Goal: Communication & Community: Answer question/provide support

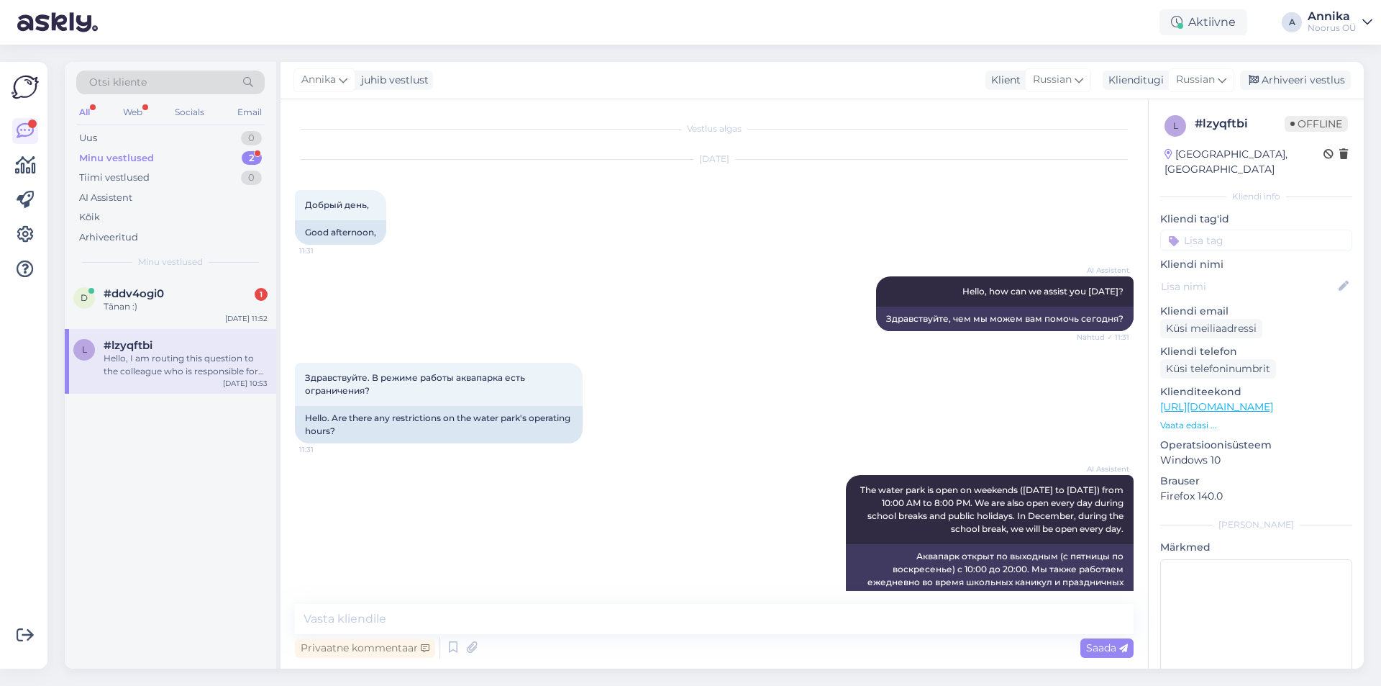
scroll to position [709, 0]
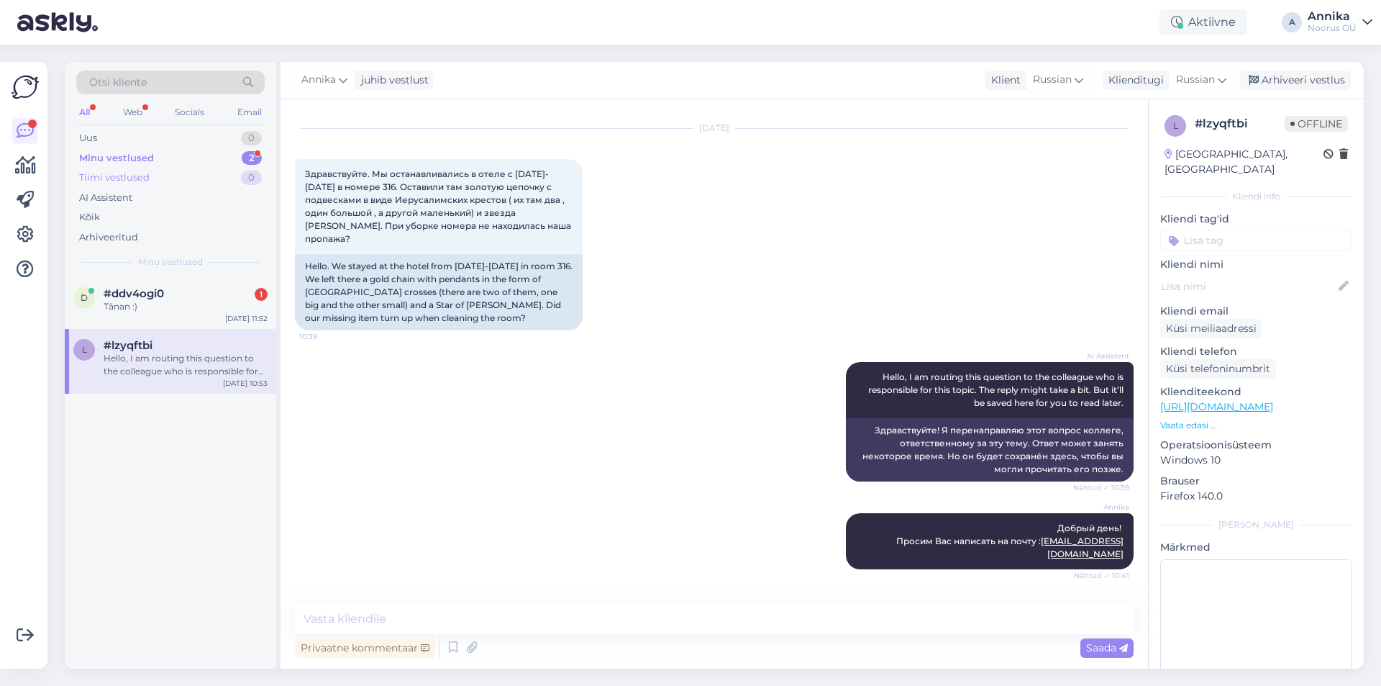
click at [163, 176] on div "Tiimi vestlused 0" at bounding box center [170, 178] width 188 height 20
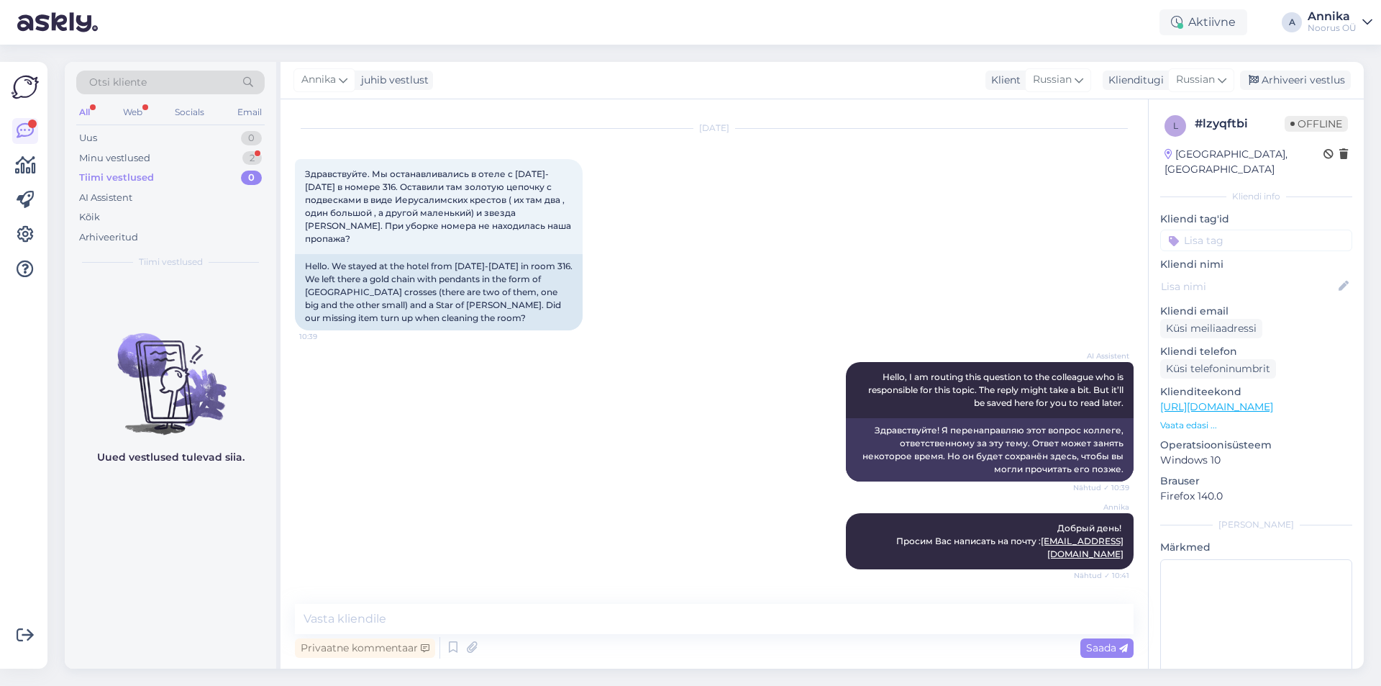
click at [1375, 21] on div "Aktiivne A [PERSON_NAME]" at bounding box center [690, 22] width 1381 height 45
click at [1368, 22] on icon at bounding box center [1368, 23] width 10 height 12
click at [1249, 61] on span "Noorus OÜ" at bounding box center [1214, 56] width 173 height 22
click at [1128, 42] on div "Aktiivne A [PERSON_NAME] OÜ Noorus OÜ Avatud [PERSON_NAME] chat teisele domeeni…" at bounding box center [690, 22] width 1381 height 45
click at [1228, 19] on div "Aktiivne" at bounding box center [1204, 22] width 88 height 26
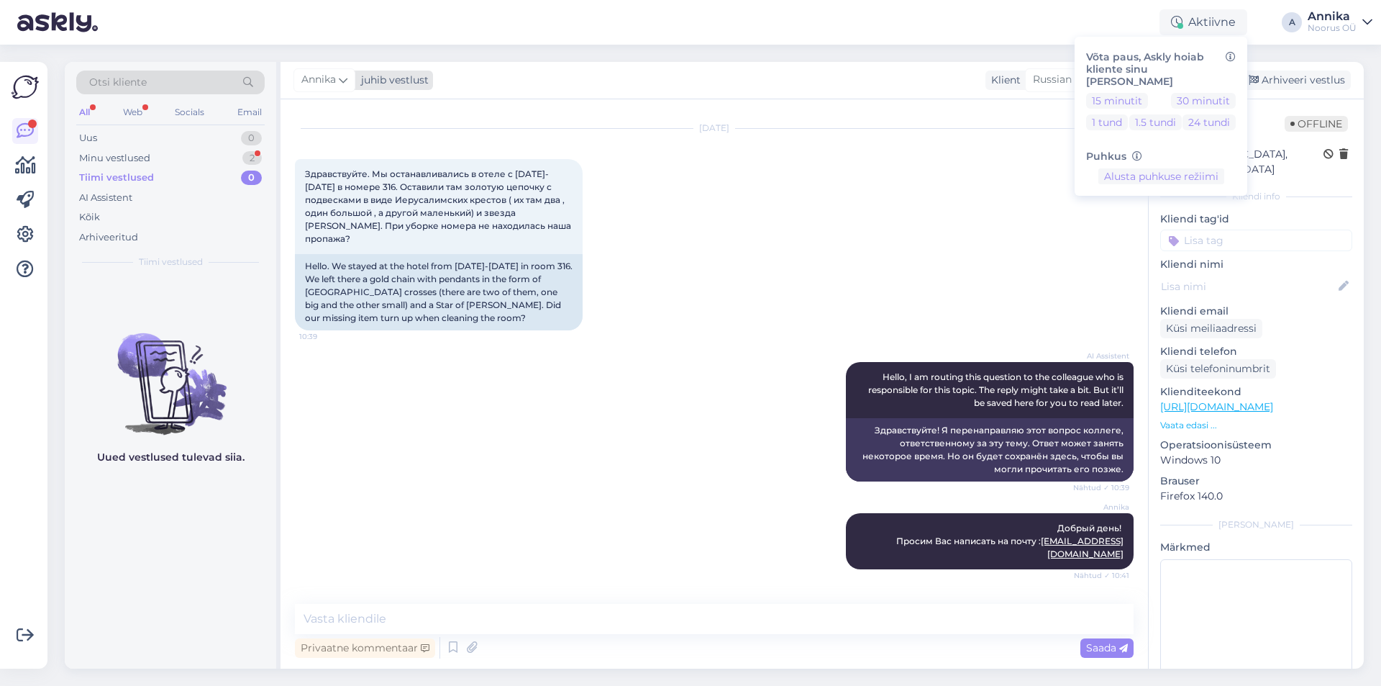
click at [353, 77] on div "Annika" at bounding box center [325, 79] width 62 height 23
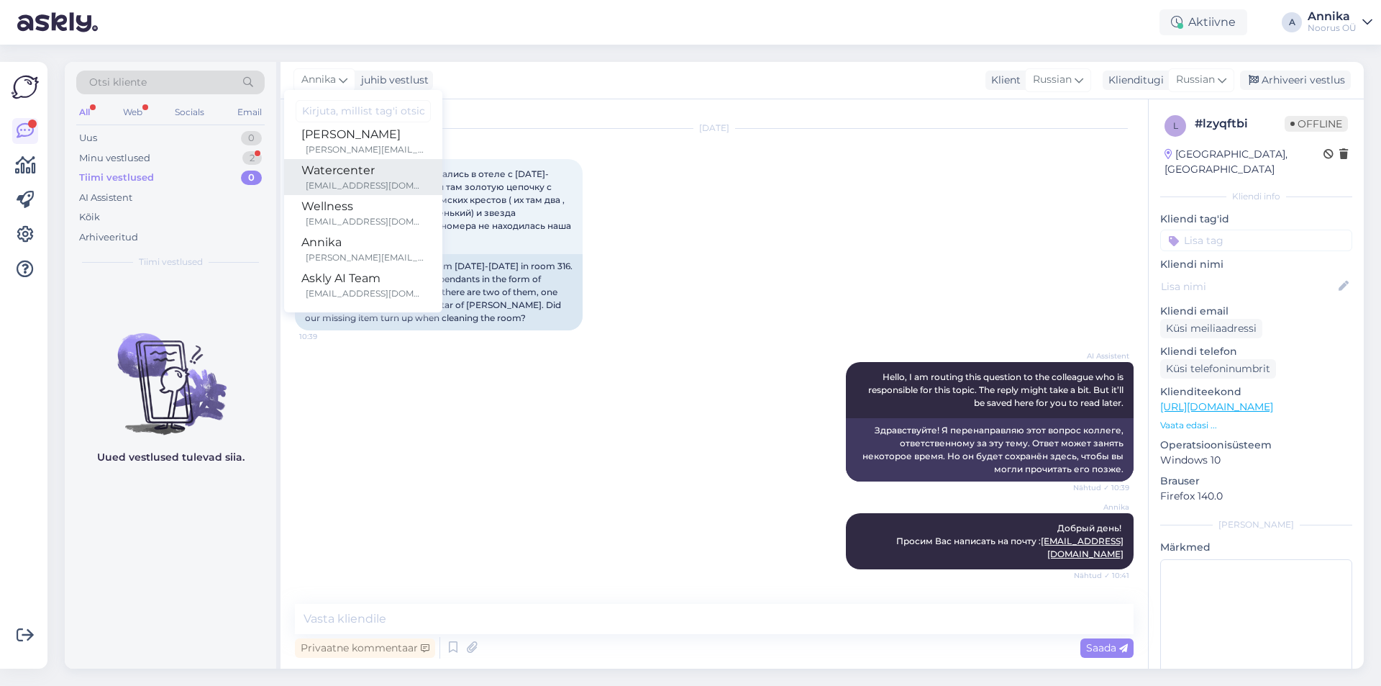
scroll to position [12, 0]
click at [666, 304] on div "[DATE] Здравствуйте. Мы останавливались в отеле с [DATE]-[DATE] в номере 316. О…" at bounding box center [714, 229] width 839 height 233
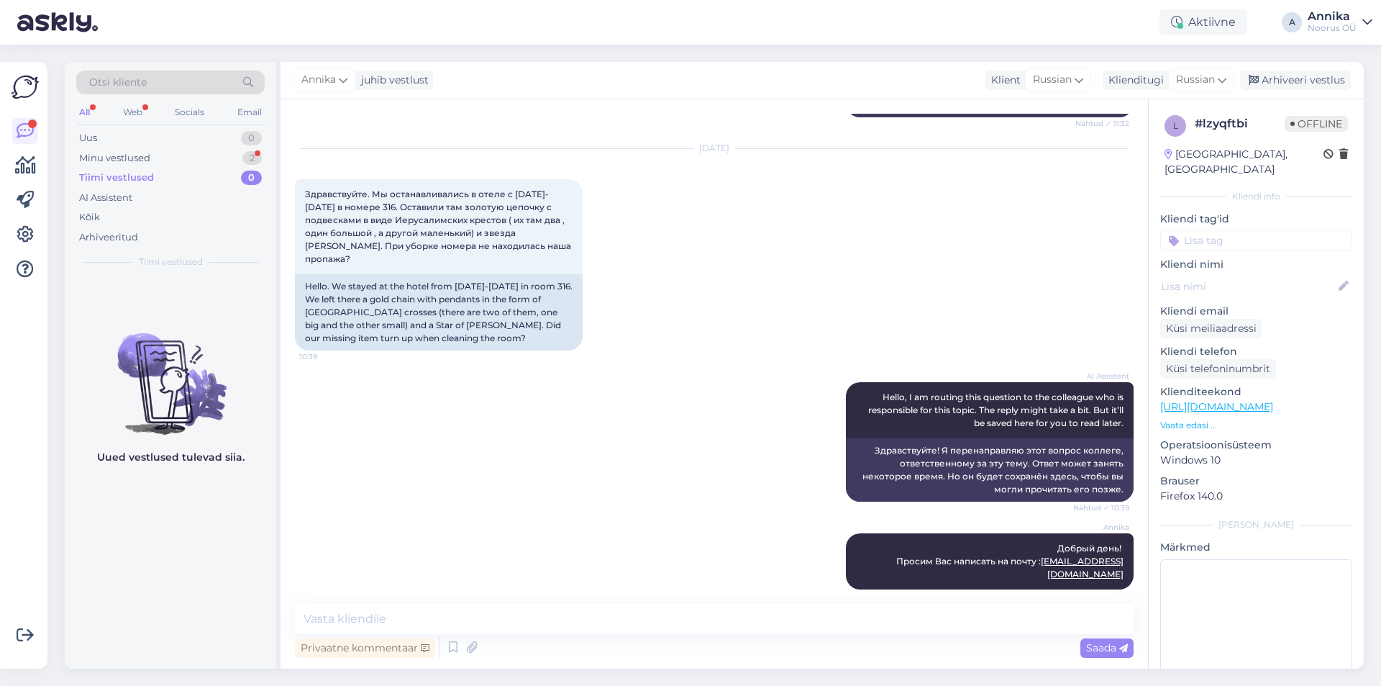
scroll to position [565, 0]
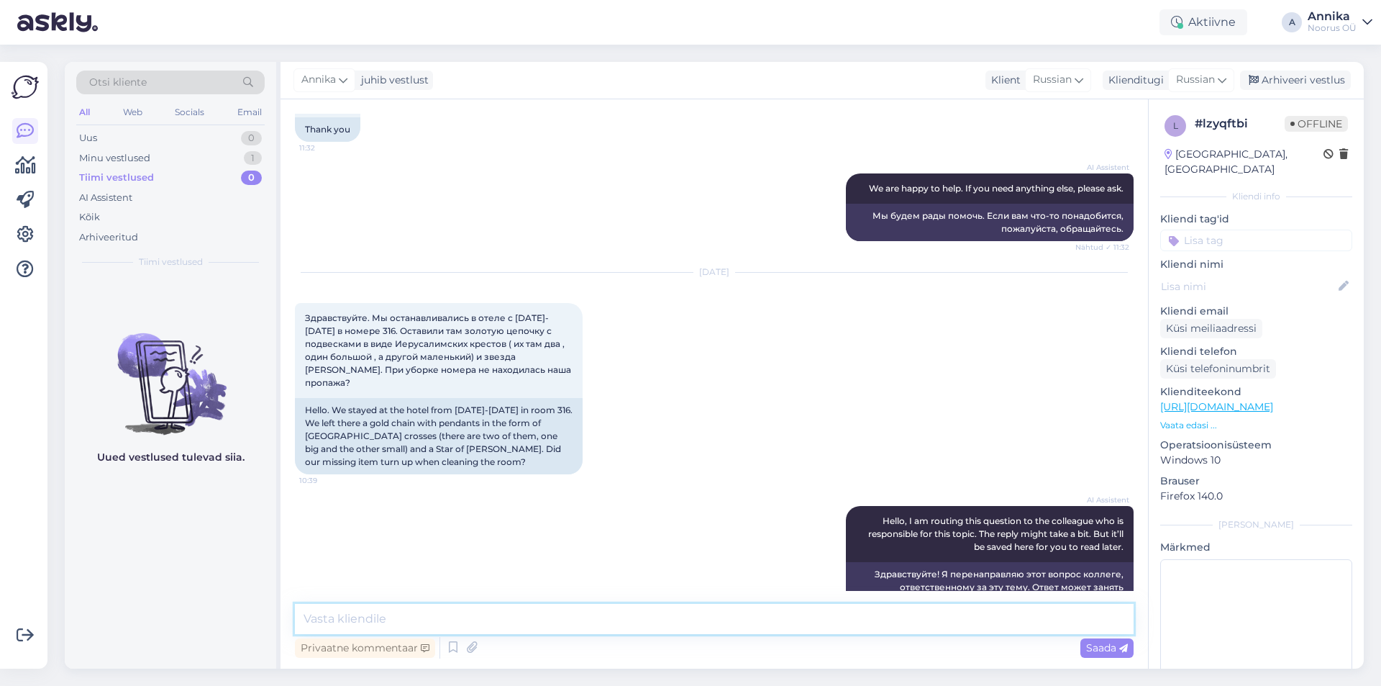
click at [375, 609] on textarea at bounding box center [714, 619] width 839 height 30
drag, startPoint x: 583, startPoint y: 624, endPoint x: 616, endPoint y: 627, distance: 32.4
click at [616, 627] on textarea "Добрый день! Мы спросили горничных, 25ого числа в номере не было ничего найдено" at bounding box center [714, 619] width 839 height 30
drag, startPoint x: 619, startPoint y: 617, endPoint x: 554, endPoint y: 618, distance: 65.5
click at [554, 618] on textarea "Добрый день! Мы спросили горничных, 25ого числа в номере не было ничего найдено" at bounding box center [714, 619] width 839 height 30
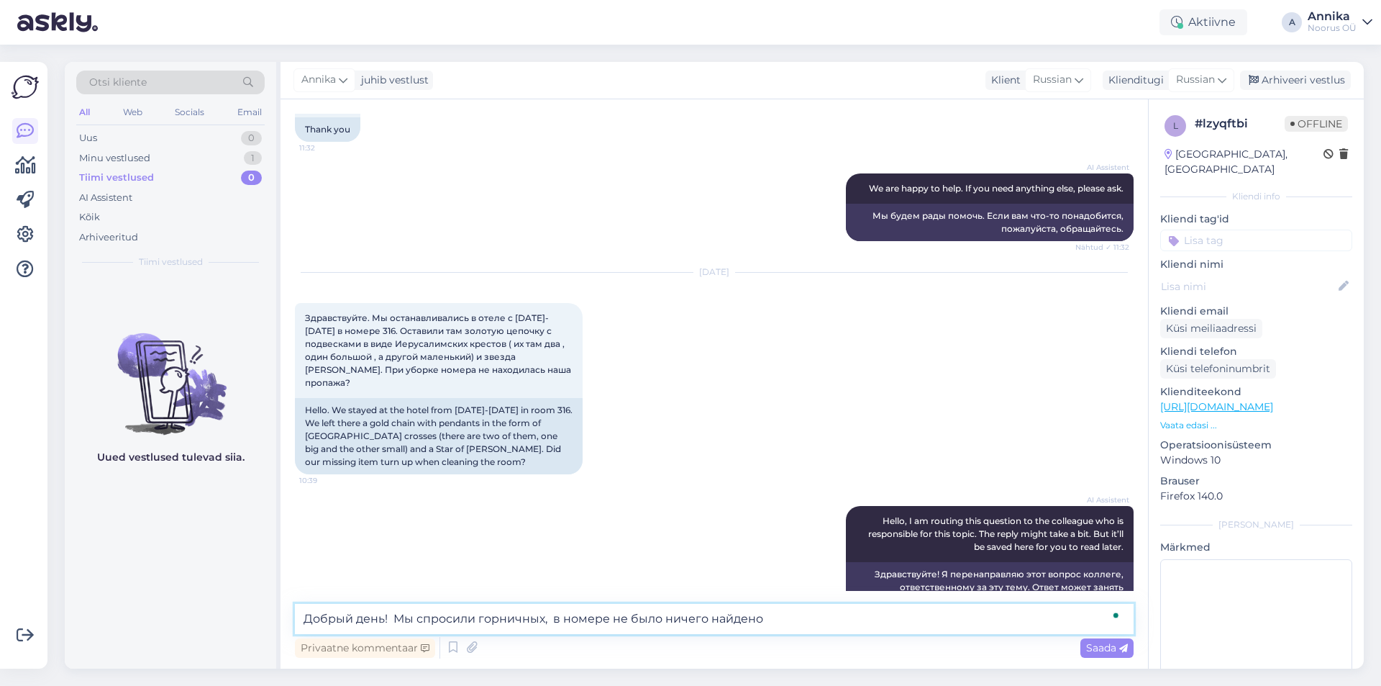
click at [564, 618] on textarea "Добрый день! Мы спросили горничных, в номере не было ничего найдено" at bounding box center [714, 619] width 839 height 30
type textarea "Добрый день! Мы спросили горничных, в Вашем номере не было ничего найдено"
click at [1095, 650] on span "Saada" at bounding box center [1107, 647] width 42 height 13
